Goal: Task Accomplishment & Management: Manage account settings

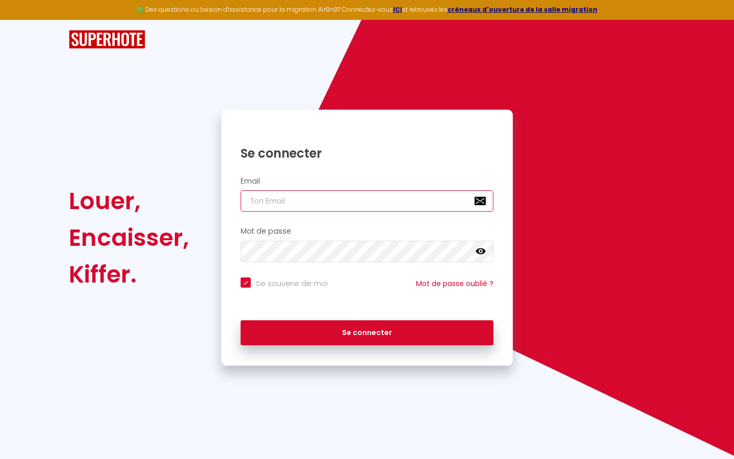
type input "s"
checkbox input "true"
type input "su"
checkbox input "true"
type input "sup"
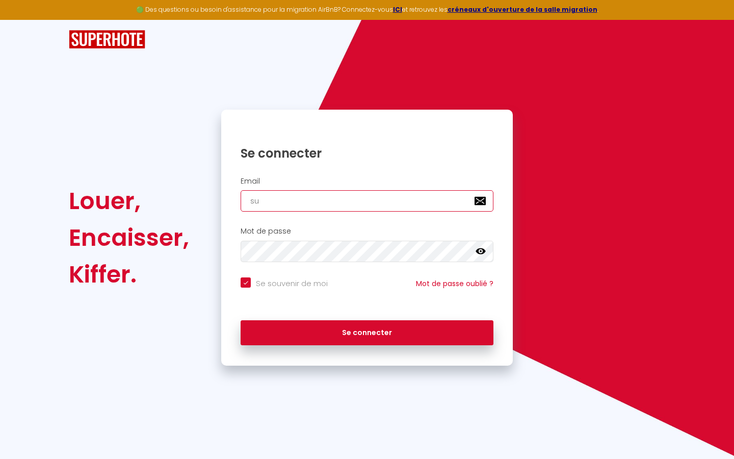
checkbox input "true"
type input "supe"
checkbox input "true"
type input "super"
checkbox input "true"
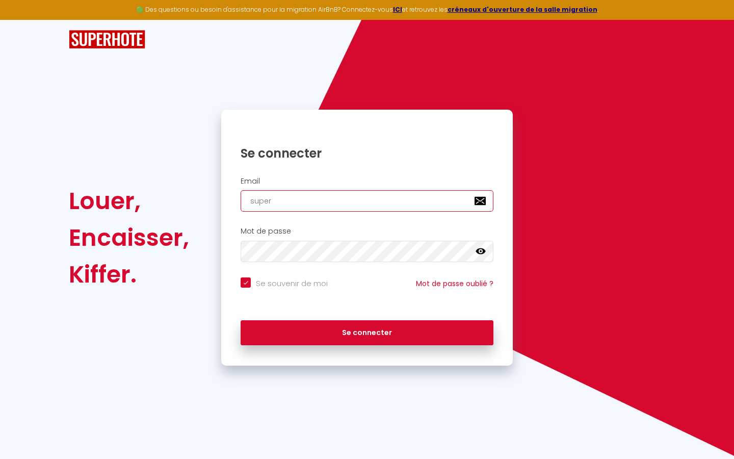
type input "superb"
checkbox input "true"
type input "superbo"
checkbox input "true"
type input "superbor"
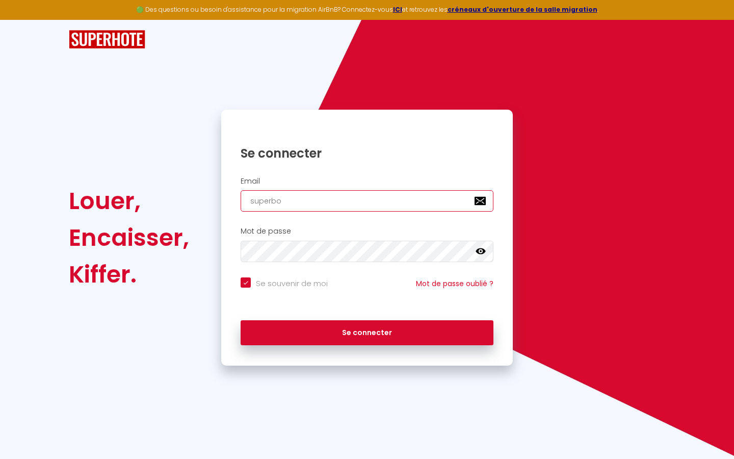
checkbox input "true"
type input "superbord"
checkbox input "true"
type input "superborde"
checkbox input "true"
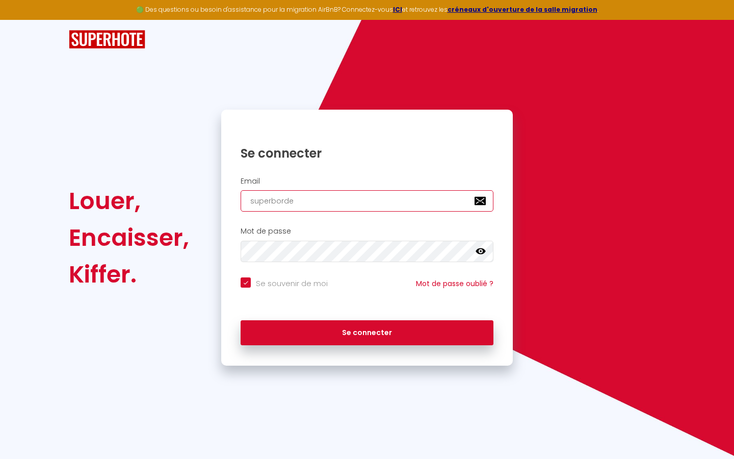
type input "superbordea"
checkbox input "true"
type input "superbordeau"
checkbox input "true"
type input "superbordeaux"
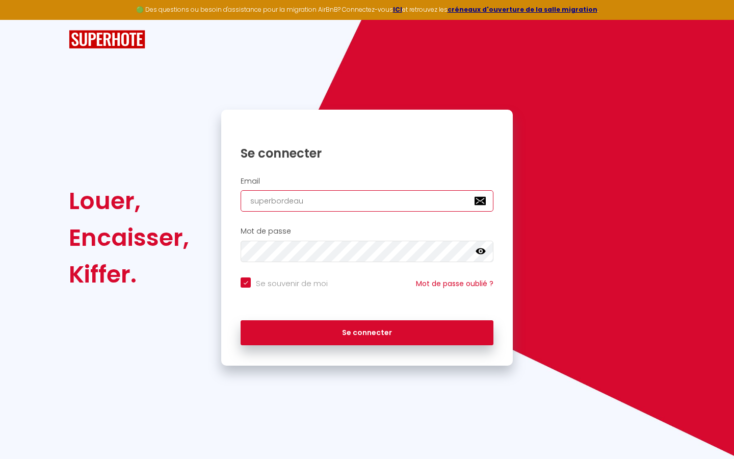
checkbox input "true"
type input "superbordeaux@"
checkbox input "true"
type input "superbordeaux@g"
checkbox input "true"
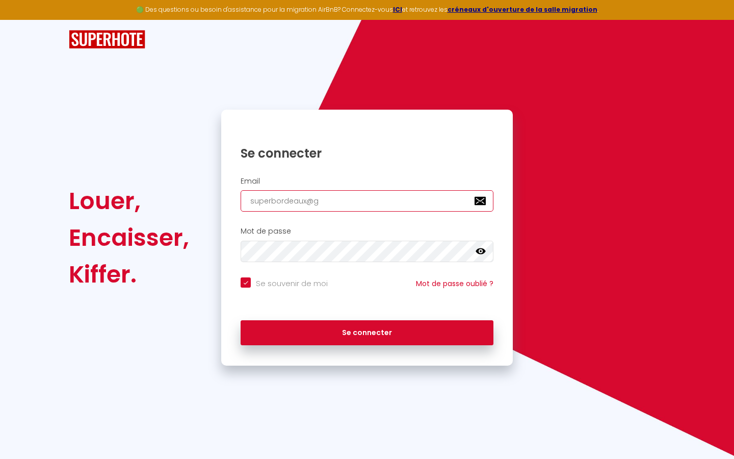
type input "superbordeaux@gm"
checkbox input "true"
type input "superbordeaux@gma"
checkbox input "true"
type input "superbordeaux@gmai"
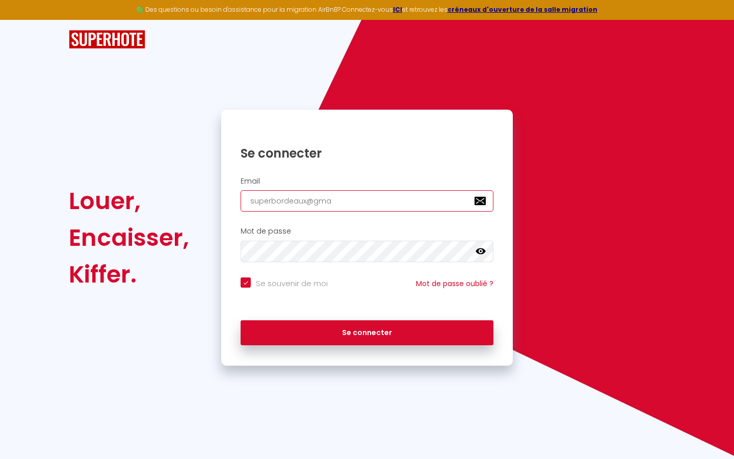
checkbox input "true"
type input "[EMAIL_ADDRESS]"
checkbox input "true"
type input "[EMAIL_ADDRESS]."
checkbox input "true"
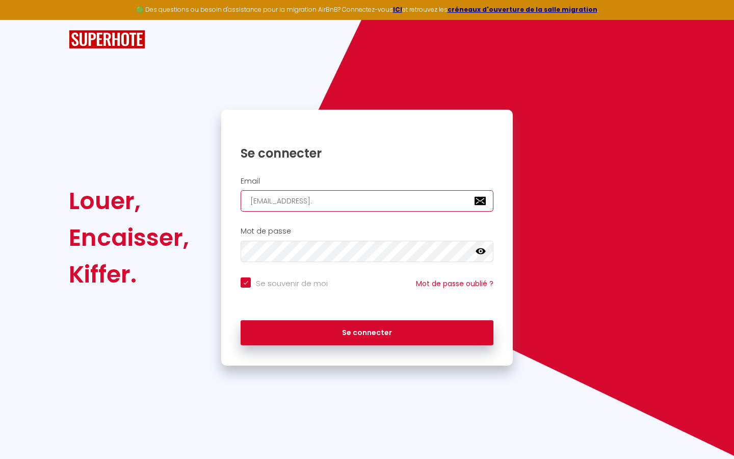
type input "superbordeaux@gmail.c"
checkbox input "true"
type input "[EMAIL_ADDRESS][DOMAIN_NAME]"
checkbox input "true"
type input "[EMAIL_ADDRESS][DOMAIN_NAME]"
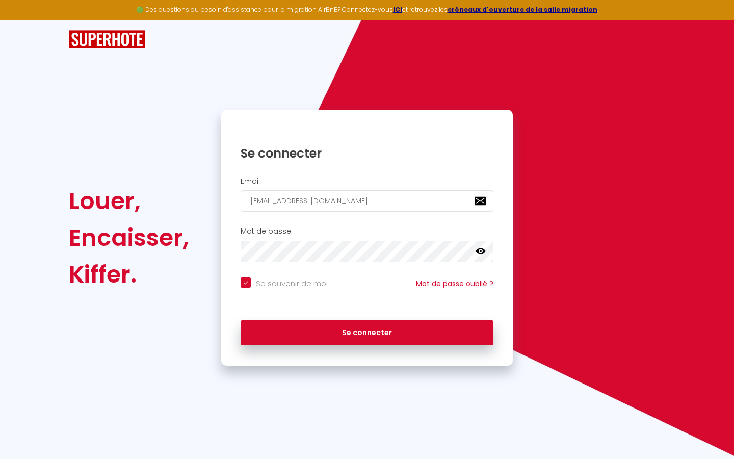
checkbox input "true"
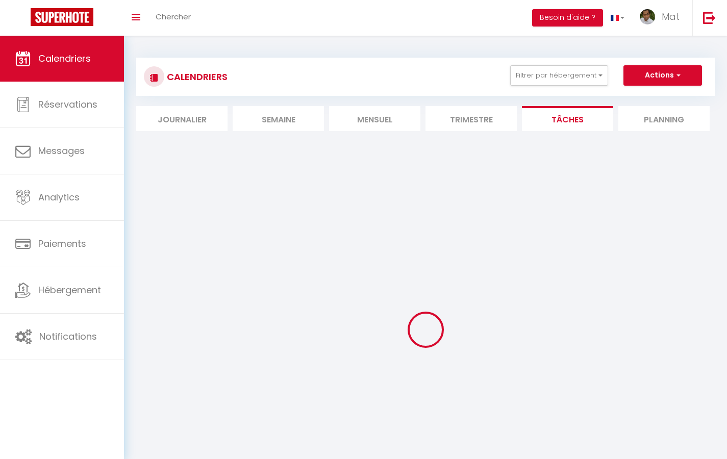
select select
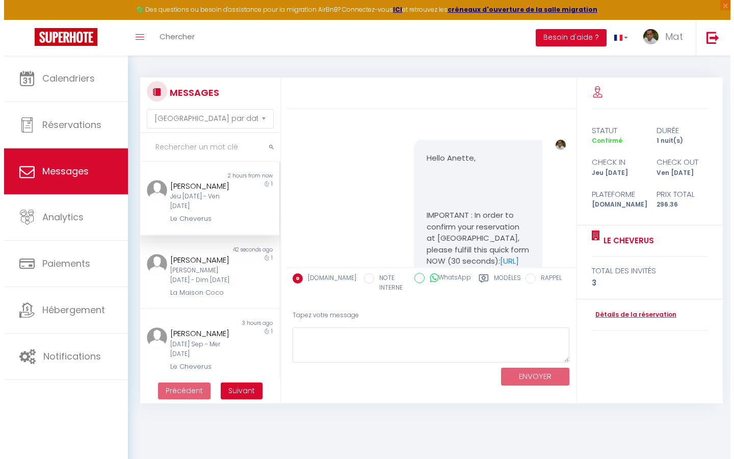
scroll to position [3083, 0]
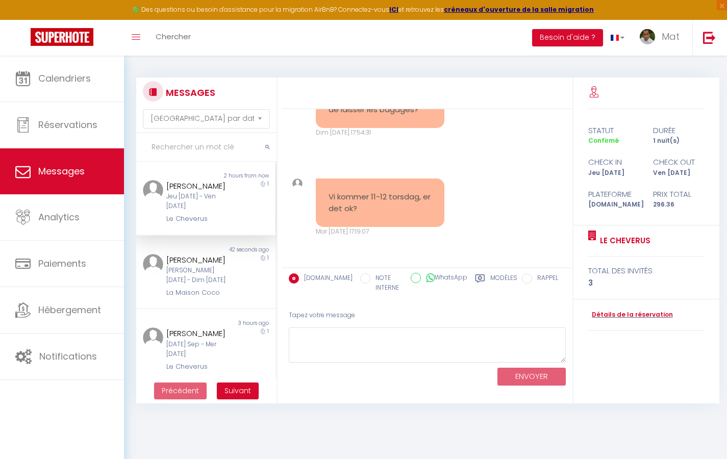
select select "2025"
select select "9"
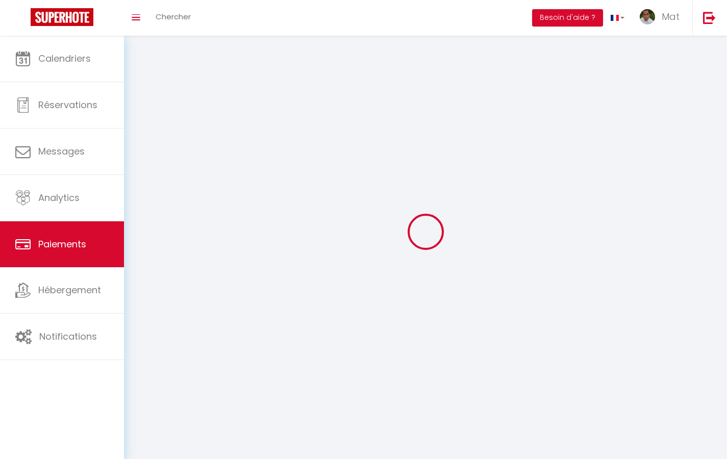
select select "2"
select select "0"
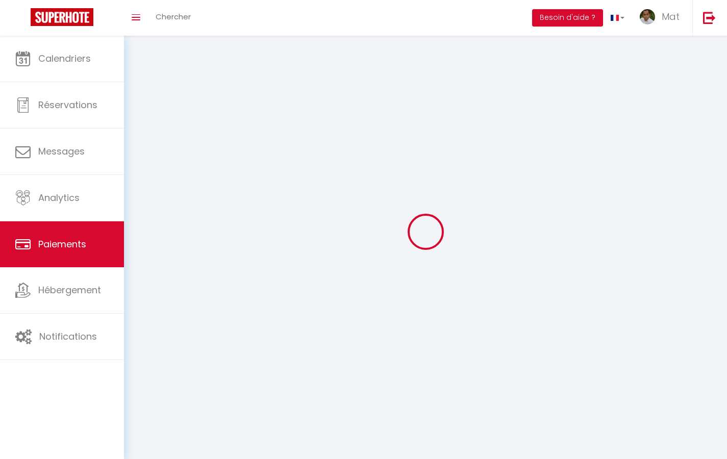
select select "0"
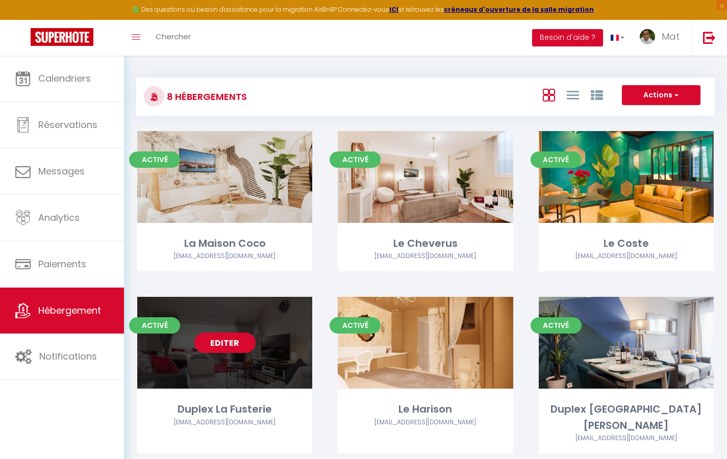
select select "3"
select select "2"
select select "1"
select select
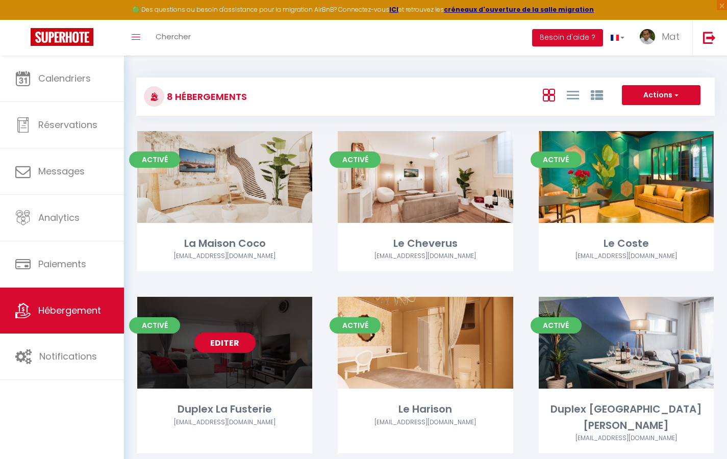
select select "28"
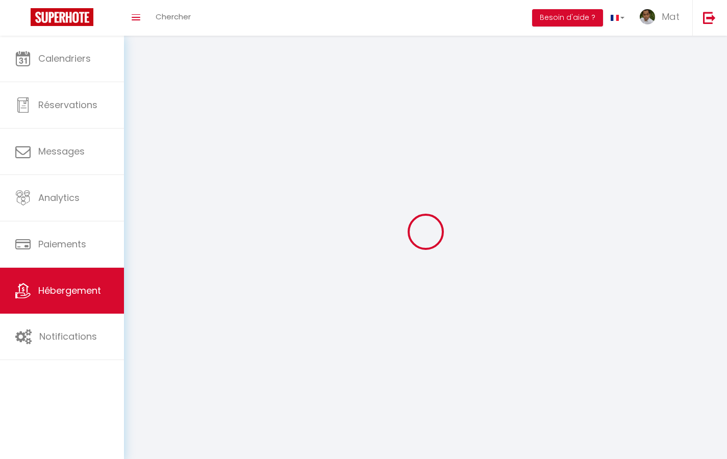
select select
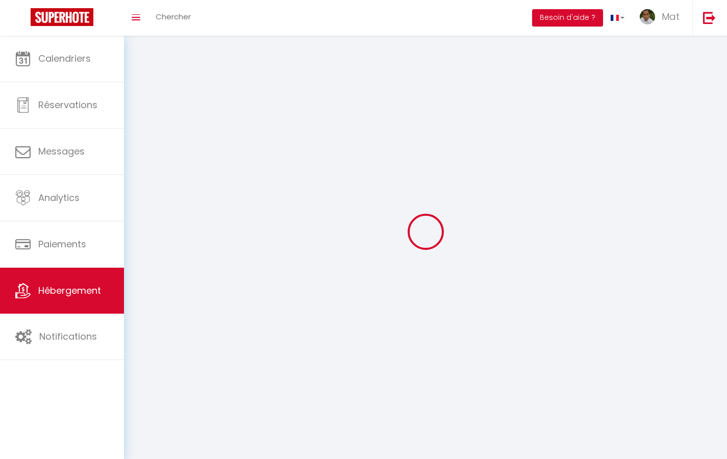
select select
checkbox input "false"
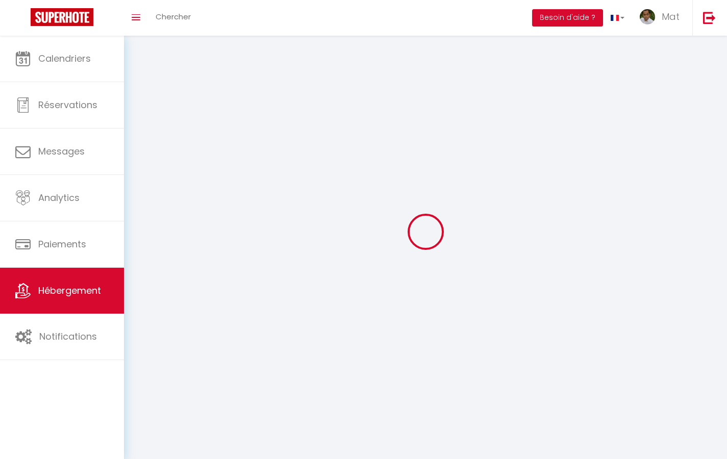
select select
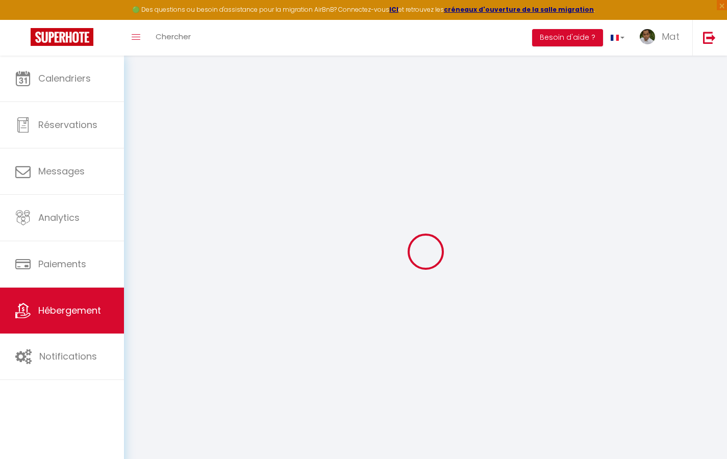
select select
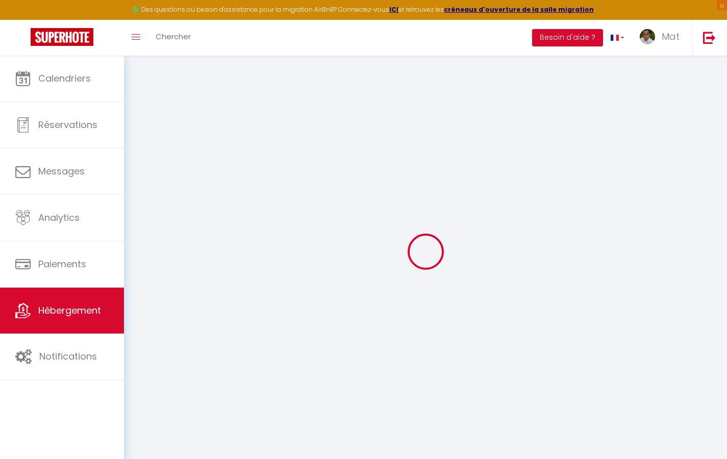
select select
checkbox input "false"
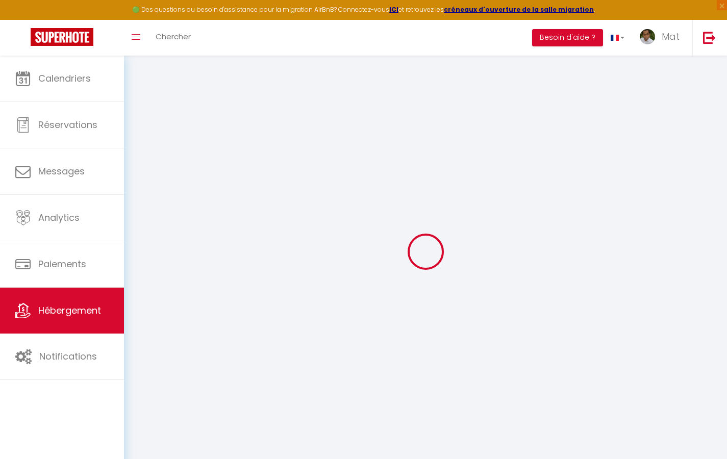
select select
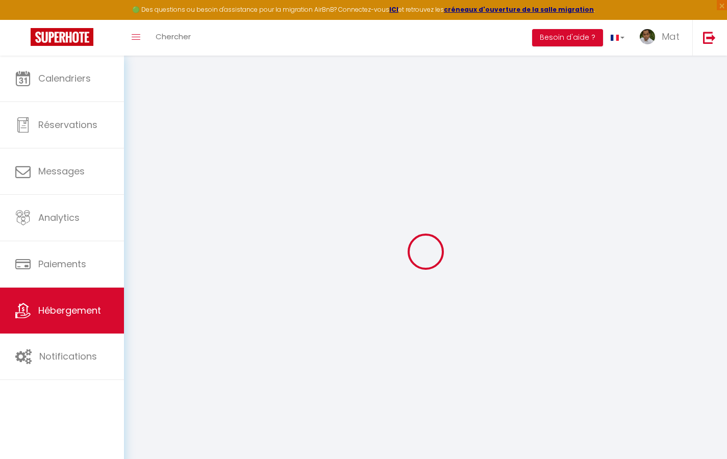
select select
checkbox input "false"
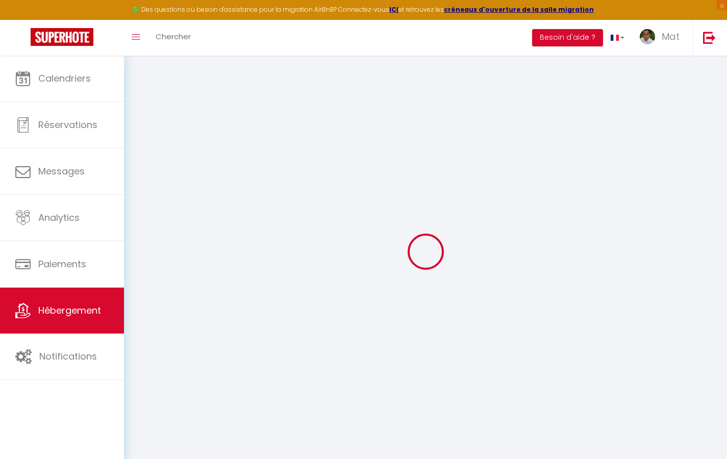
checkbox input "false"
select select
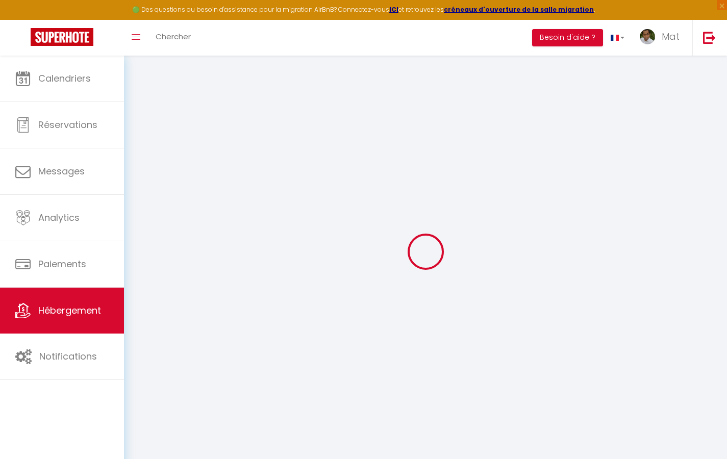
select select
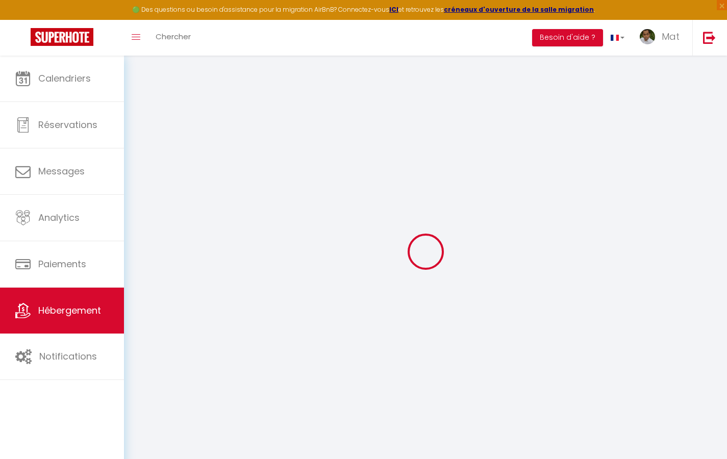
checkbox input "false"
select select
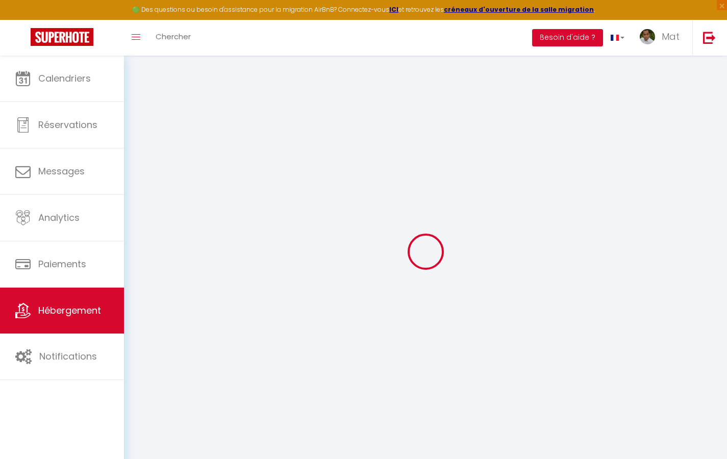
select select
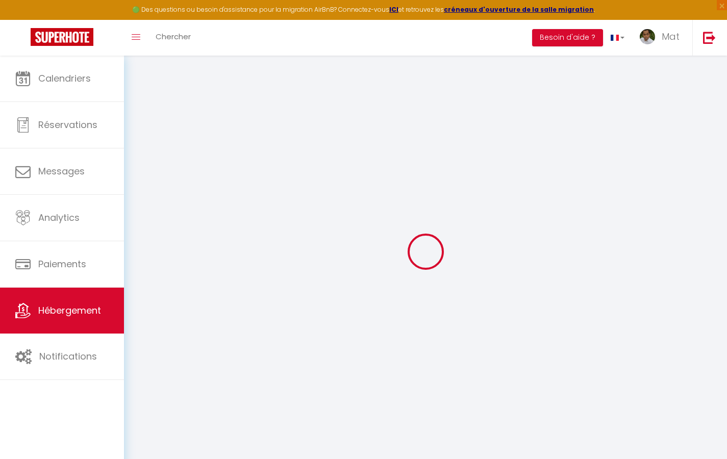
select select
checkbox input "false"
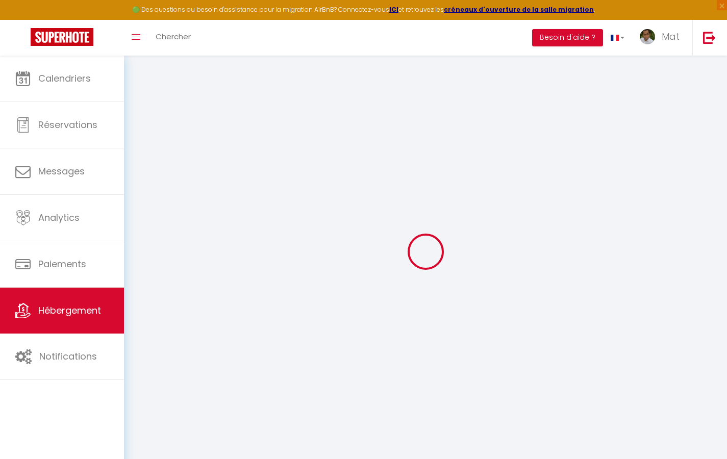
checkbox input "false"
select select
type input "Duplex La Fusterie"
type input "IMMO"
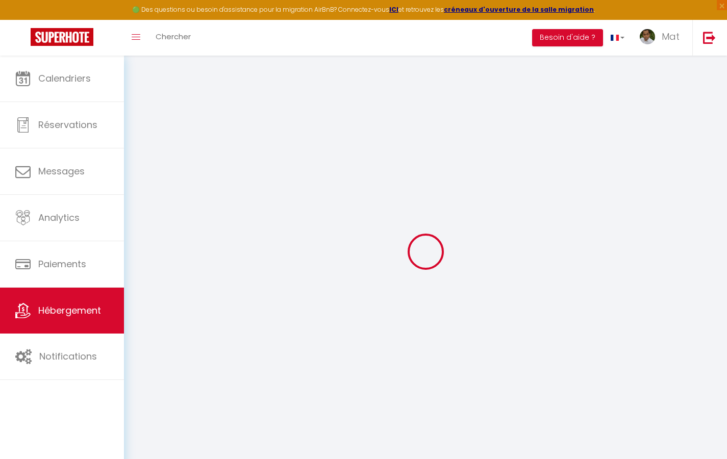
type input "MRA"
type input "[STREET_ADDRESS]"
type input "33800"
type input "[GEOGRAPHIC_DATA]"
select select "6"
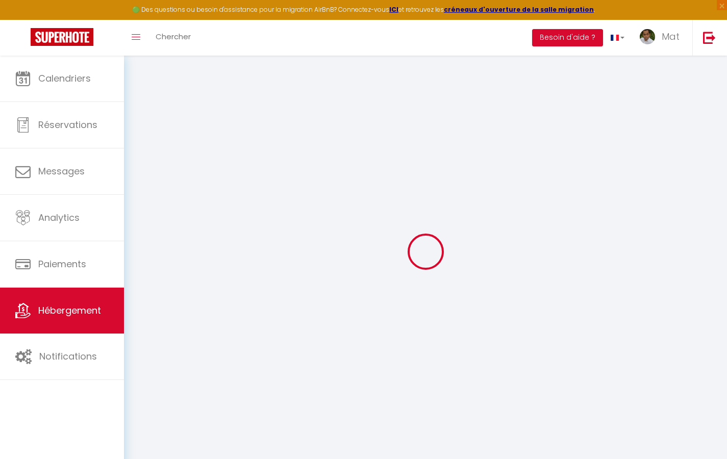
type input "35"
type input "20"
type input "30"
type input "1.65"
type input "200"
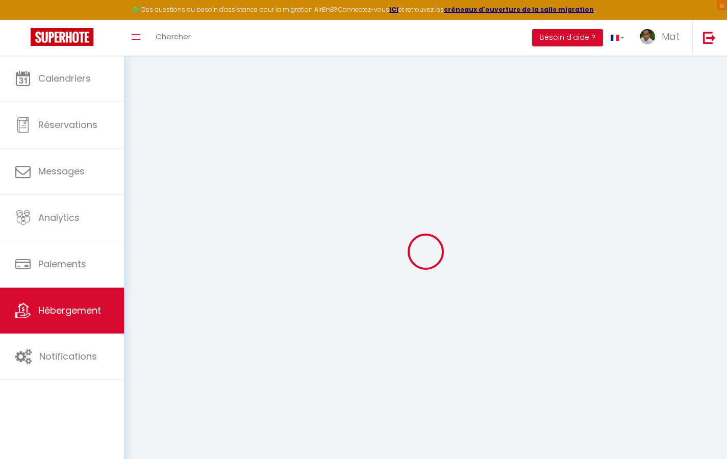
select select
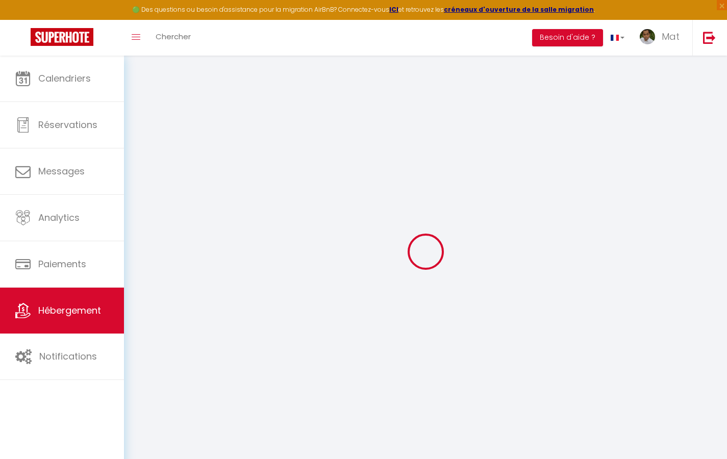
type input "[STREET_ADDRESS]"
type input "33800"
type input "[GEOGRAPHIC_DATA]"
type input "[EMAIL_ADDRESS][DOMAIN_NAME]"
select select "742"
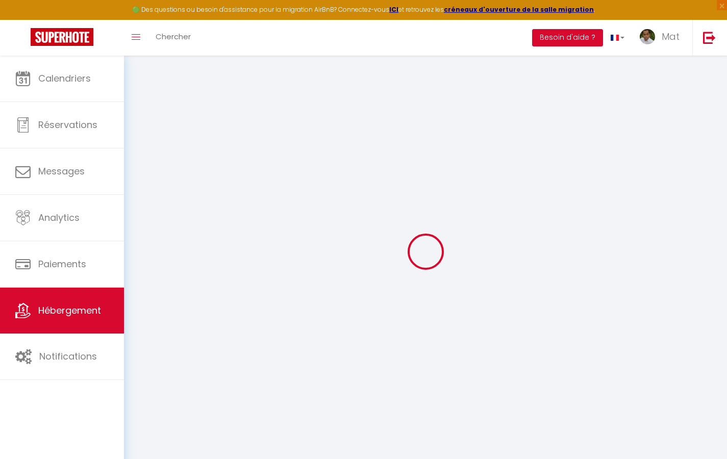
checkbox input "true"
checkbox input "false"
type input "10"
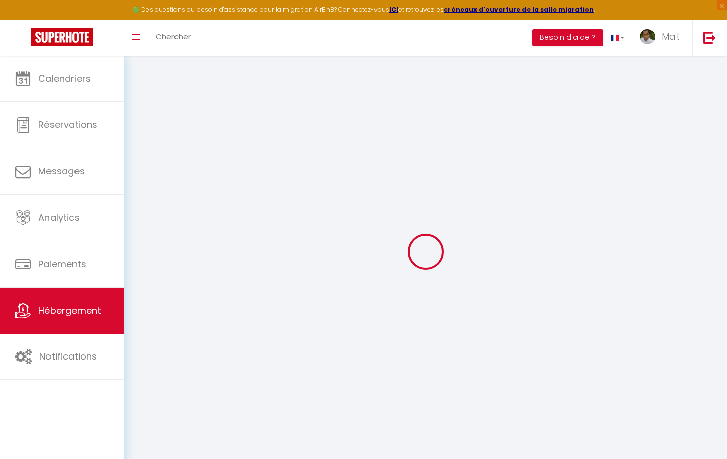
type input "50"
type input "0"
select select "2365"
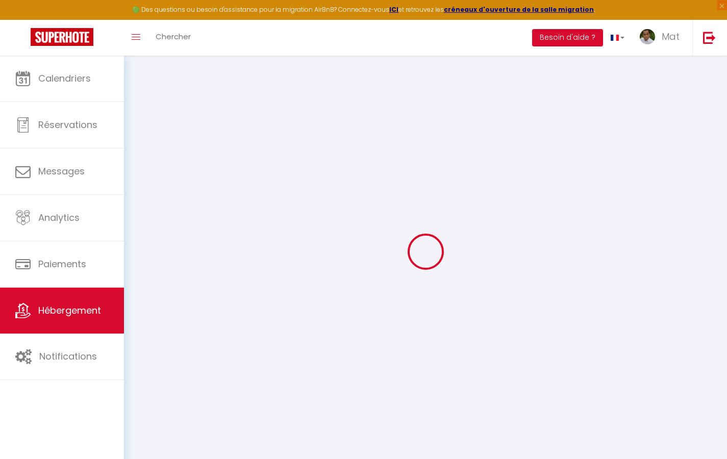
select select "2365"
select select
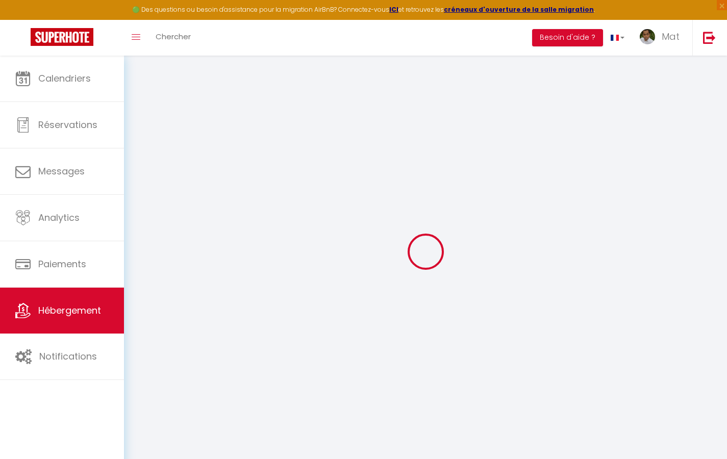
select select
checkbox input "true"
checkbox input "false"
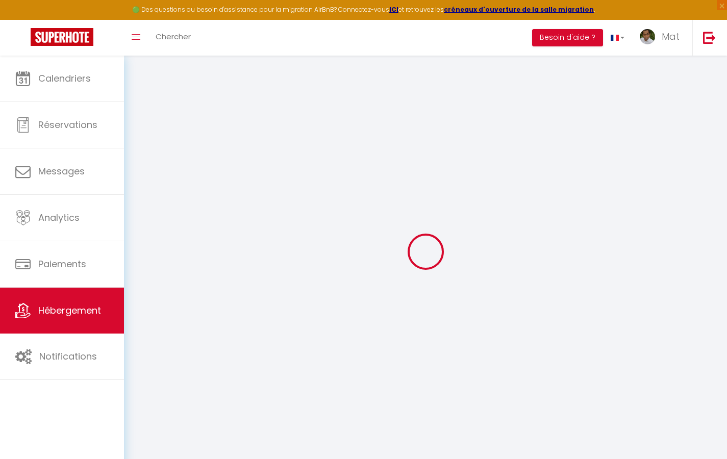
select select
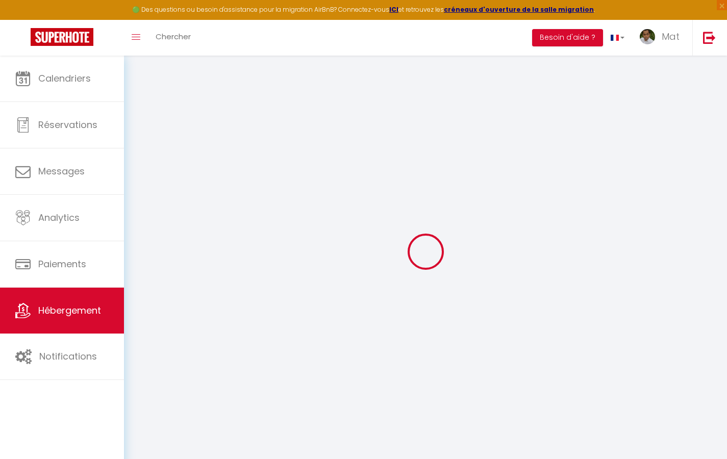
checkbox input "true"
checkbox input "false"
checkbox input "true"
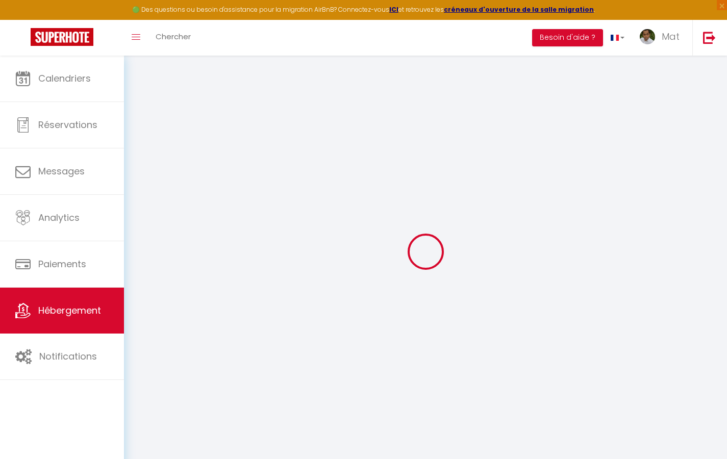
checkbox input "true"
checkbox input "false"
select select "17:00"
select select "23:30"
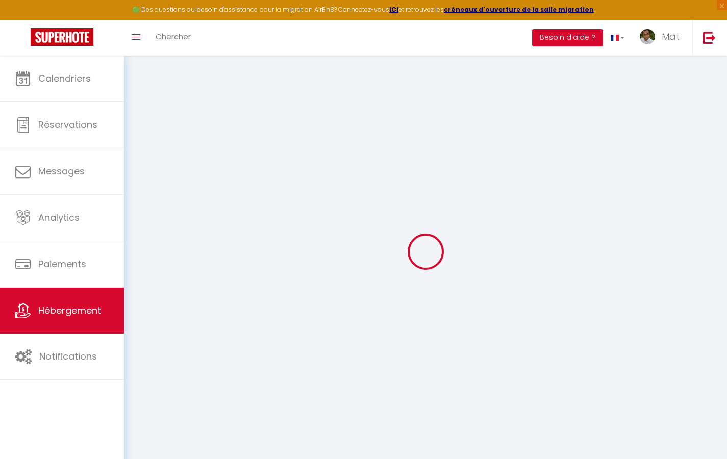
select select "10:00"
select select "30"
select select "120"
checkbox input "true"
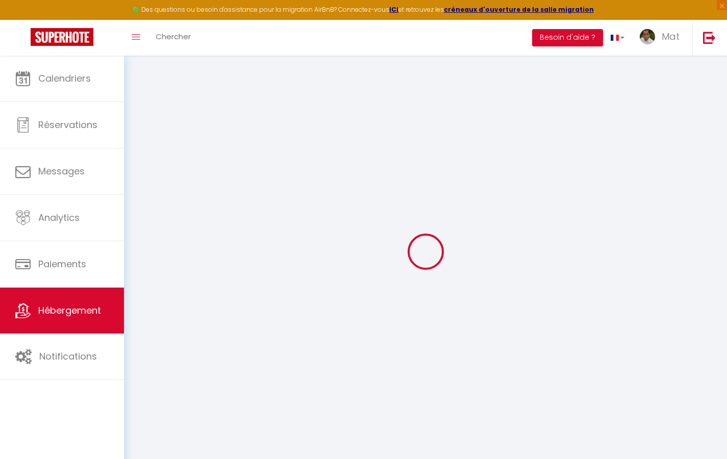
checkbox input "true"
checkbox input "false"
